Goal: Book appointment/travel/reservation

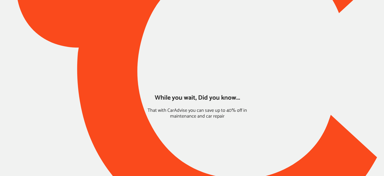
type input "*****"
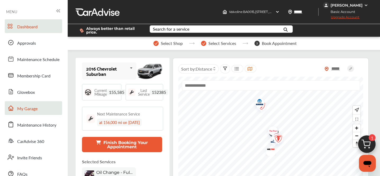
click at [21, 110] on span "My Garage" at bounding box center [27, 109] width 20 height 7
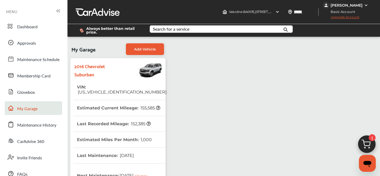
click at [367, 143] on img at bounding box center [366, 145] width 25 height 25
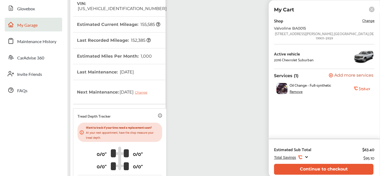
scroll to position [84, 0]
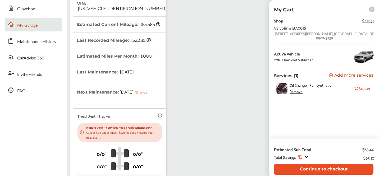
click at [331, 168] on button "Continue to checkout" at bounding box center [324, 169] width 100 height 11
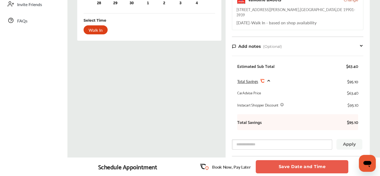
scroll to position [154, 0]
click at [108, 29] on div "Walk In" at bounding box center [96, 29] width 24 height 9
click at [273, 167] on button "Save Date and Time" at bounding box center [302, 166] width 93 height 13
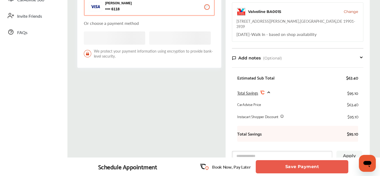
scroll to position [157, 0]
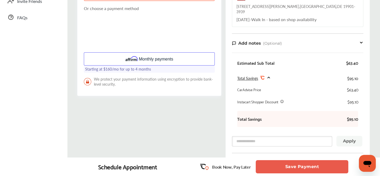
click at [283, 165] on button "Save Payment" at bounding box center [302, 166] width 93 height 13
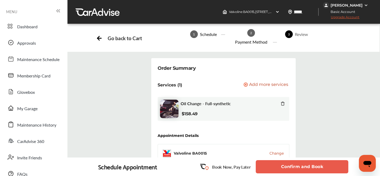
click at [285, 166] on button "Confirm and Book" at bounding box center [302, 166] width 93 height 13
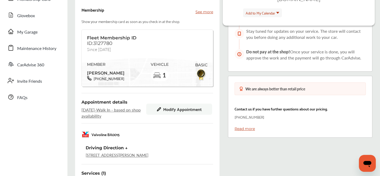
scroll to position [77, 0]
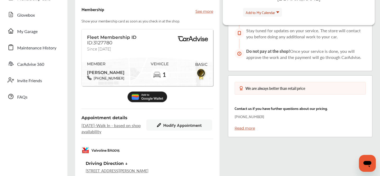
click at [41, 142] on ul "Dashboard Approvals Maintenance Schedule Membership Card Glovebox My Garage Mai…" at bounding box center [34, 119] width 62 height 361
